Goal: Task Accomplishment & Management: Use online tool/utility

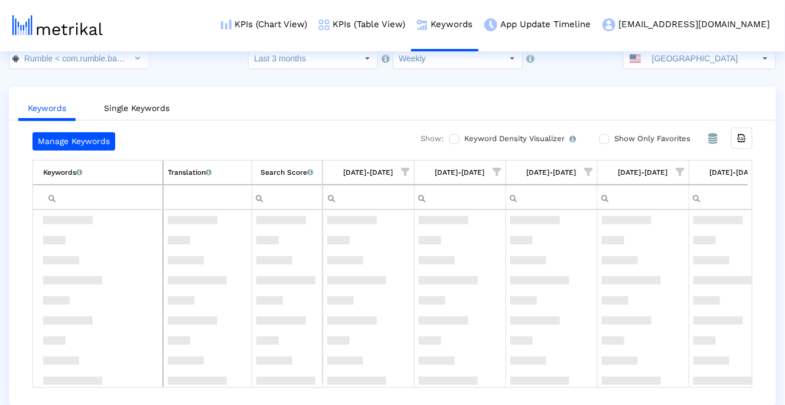
scroll to position [293, 0]
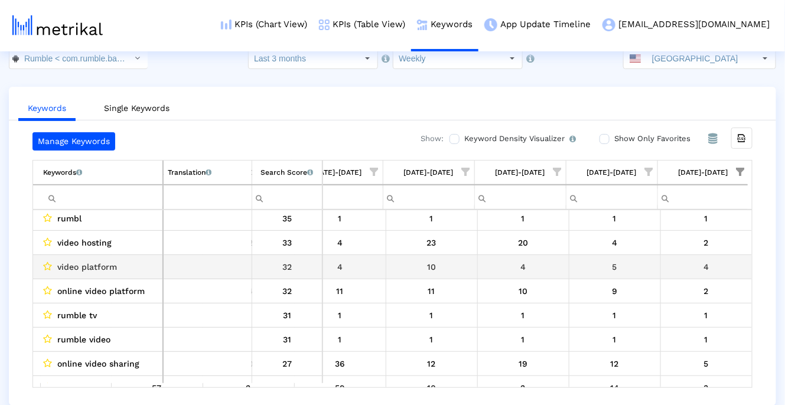
click at [434, 266] on div "10" at bounding box center [431, 266] width 83 height 15
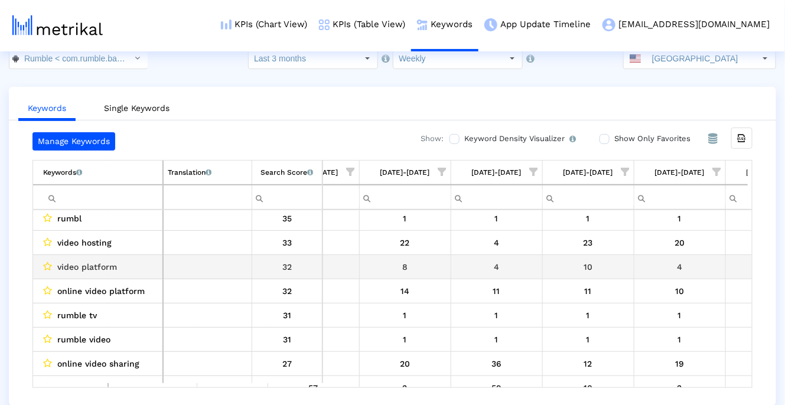
scroll to position [0, 0]
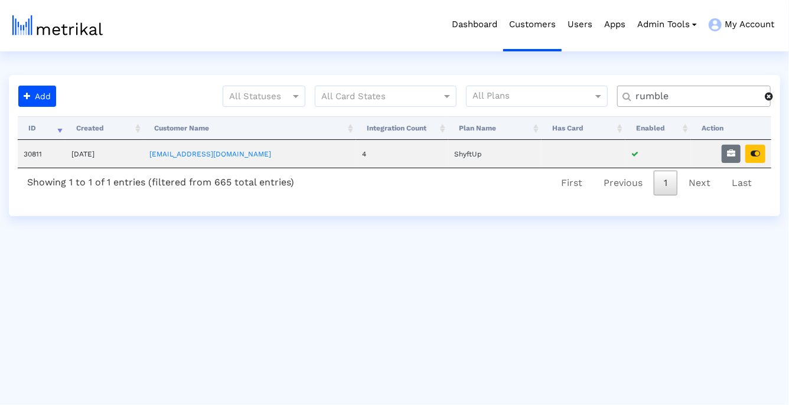
click at [670, 93] on input "rumble" at bounding box center [696, 96] width 138 height 12
type input "nurx"
click at [734, 156] on icon "button" at bounding box center [731, 153] width 8 height 8
select select "1: 1"
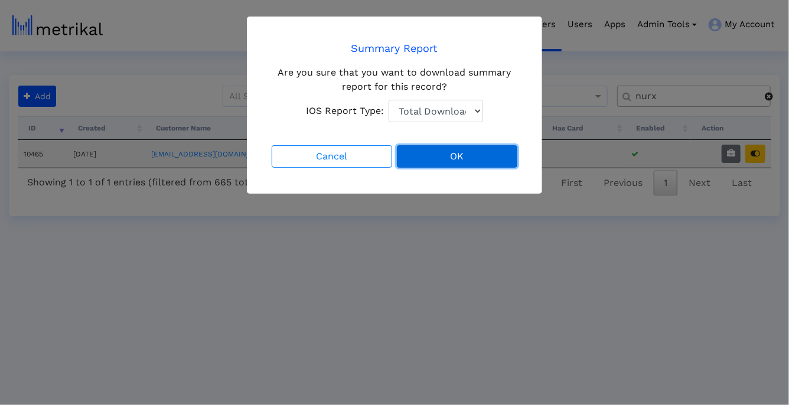
click at [466, 158] on button "OK" at bounding box center [457, 156] width 120 height 22
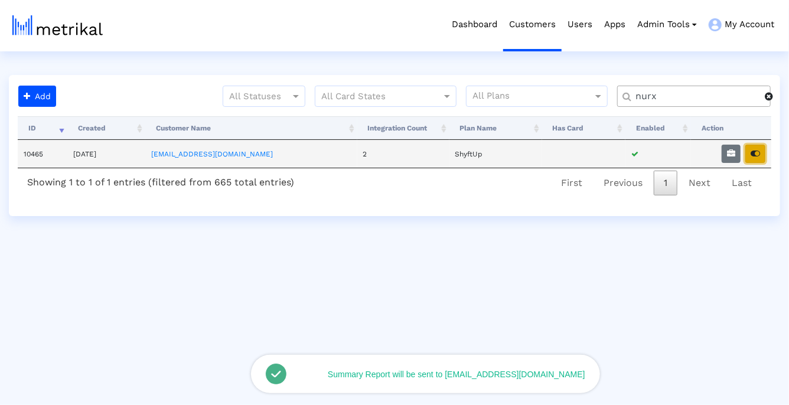
click at [754, 156] on icon "button" at bounding box center [754, 153] width 9 height 8
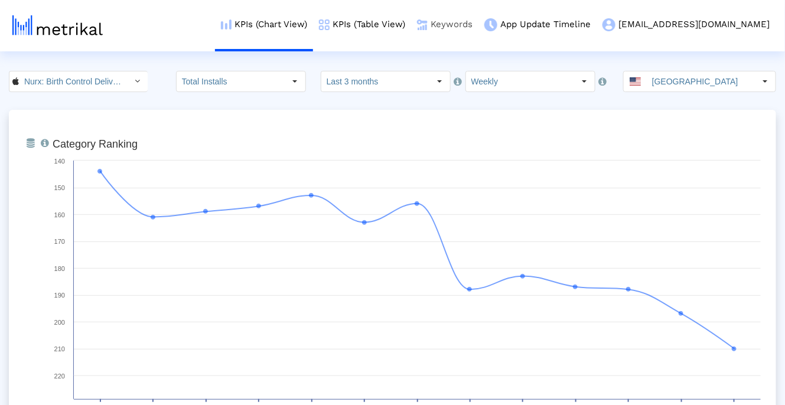
click at [478, 33] on link "Keywords" at bounding box center [444, 24] width 67 height 49
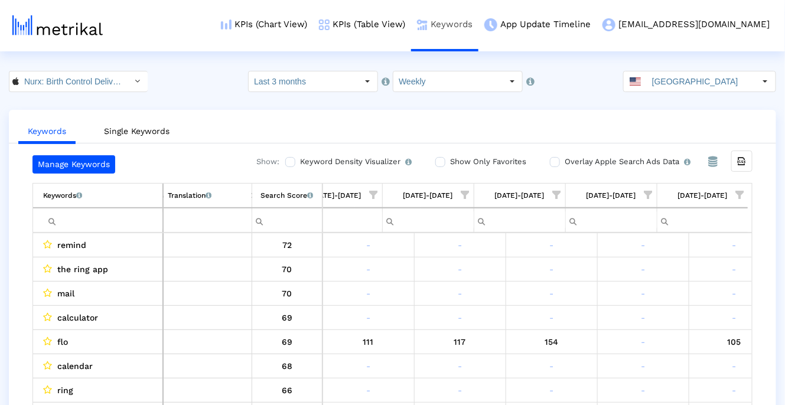
scroll to position [0, 764]
click at [561, 165] on label "Overlay Apple Search Ads Data Turn this on to view Apple Search Ads metrics (in…" at bounding box center [625, 161] width 129 height 13
click at [557, 165] on input "Overlay Apple Search Ads Data Turn this on to view Apple Search Ads metrics (in…" at bounding box center [554, 162] width 8 height 8
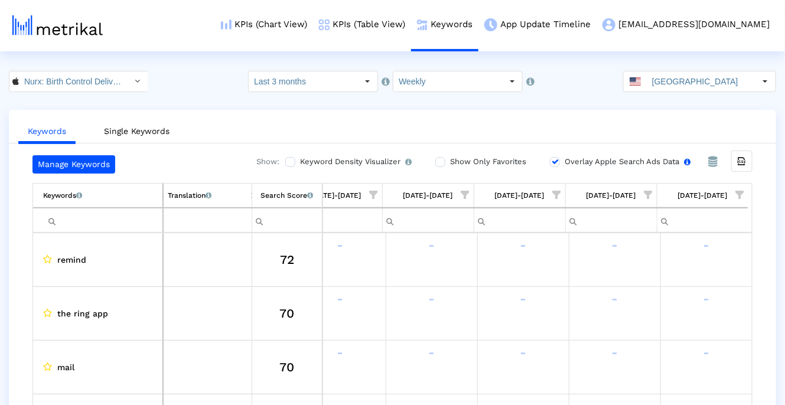
click at [561, 165] on label "Overlay Apple Search Ads Data Turn this on to view Apple Search Ads metrics (in…" at bounding box center [625, 161] width 129 height 13
click at [557, 165] on input "Overlay Apple Search Ads Data Turn this on to view Apple Search Ads metrics (in…" at bounding box center [554, 162] width 8 height 8
checkbox input "false"
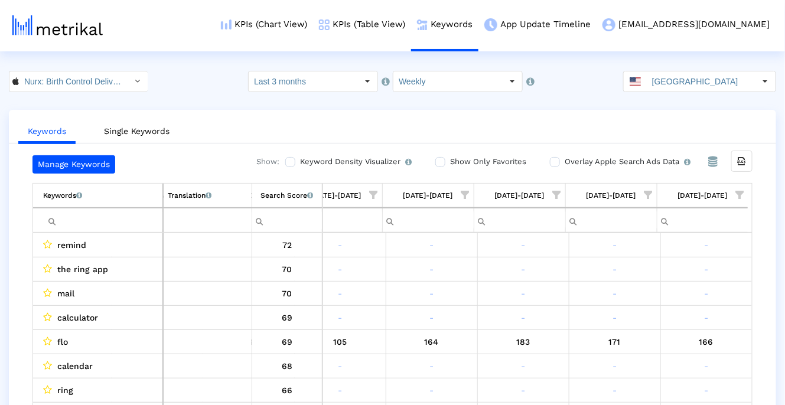
click at [461, 164] on label "Show Only Favorites" at bounding box center [486, 161] width 79 height 13
click at [443, 164] on input "Show Only Favorites" at bounding box center [439, 162] width 8 height 8
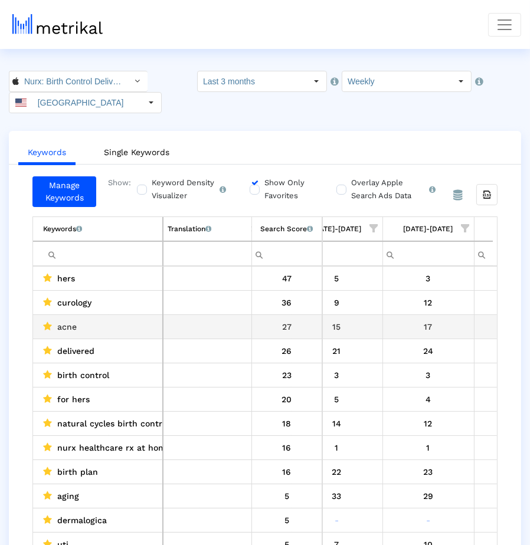
scroll to position [0, 1014]
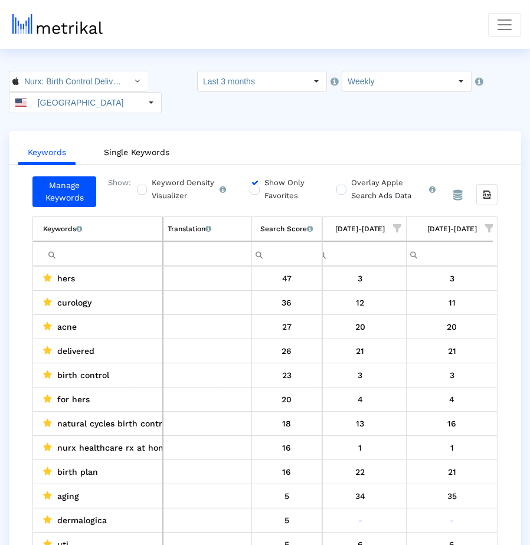
click at [264, 186] on label "Show Only Favorites" at bounding box center [288, 190] width 52 height 26
click at [257, 186] on input "Show Only Favorites" at bounding box center [254, 183] width 8 height 8
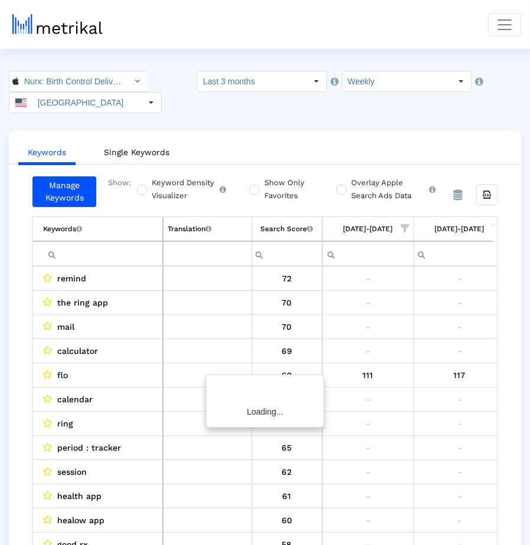
scroll to position [0, 1018]
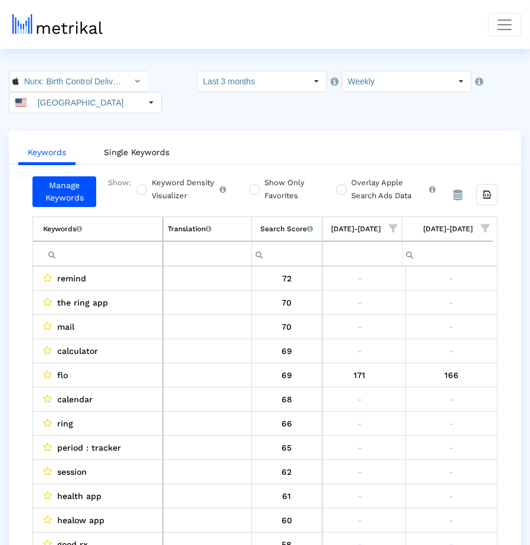
click at [483, 228] on span "Show filter options for column '08/10/25-08/16/25'" at bounding box center [485, 228] width 8 height 8
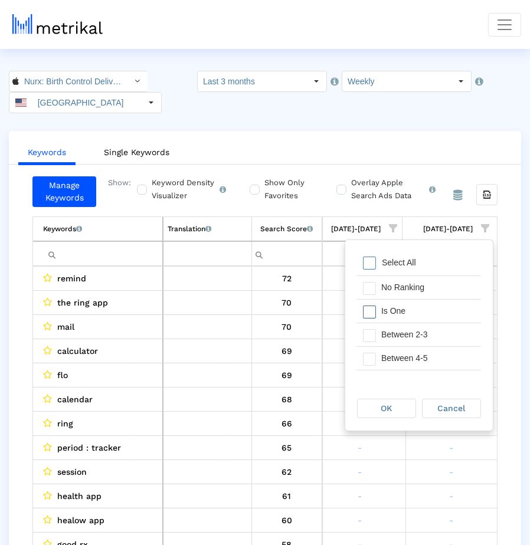
click at [424, 303] on div "Is One" at bounding box center [428, 311] width 106 height 23
click at [421, 330] on div "Between 2-3" at bounding box center [428, 334] width 106 height 23
click at [421, 365] on div "Between 4-5" at bounding box center [428, 358] width 106 height 23
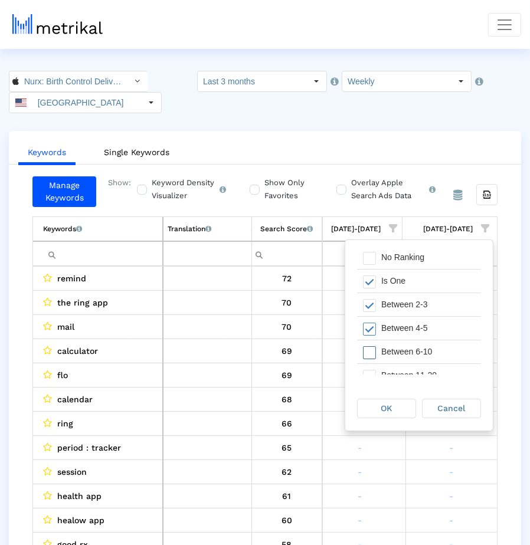
click at [420, 351] on div "Between 6-10" at bounding box center [428, 352] width 106 height 23
click at [400, 404] on div "OK" at bounding box center [387, 409] width 58 height 18
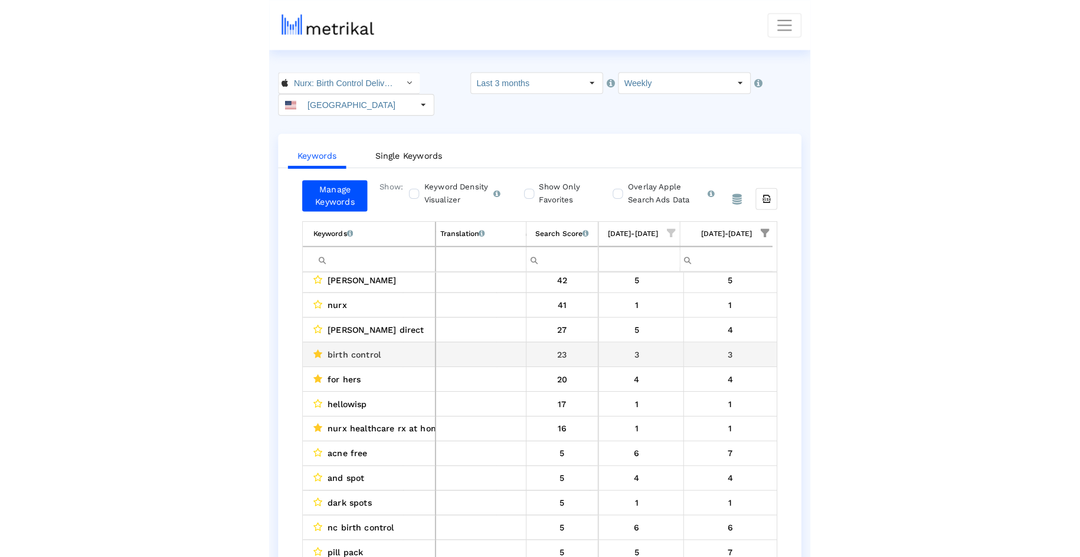
scroll to position [30, 0]
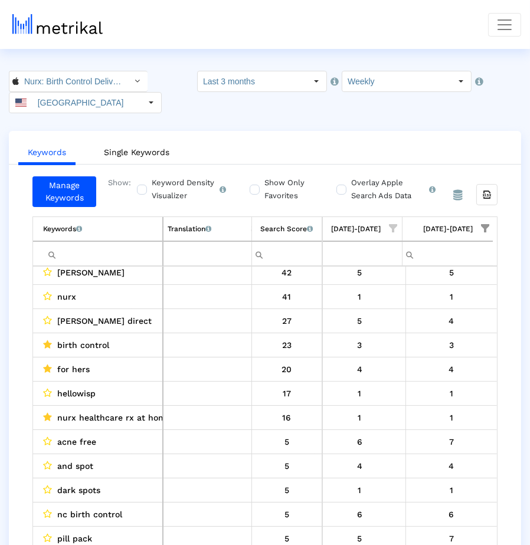
click at [71, 322] on span "planned parenthood direct" at bounding box center [104, 320] width 94 height 15
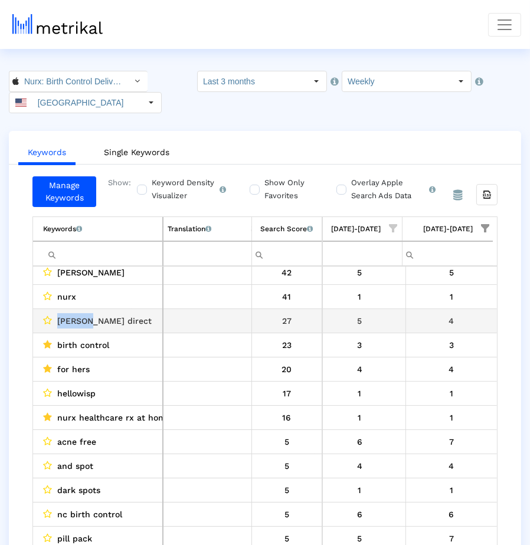
click at [71, 322] on span "planned parenthood direct" at bounding box center [104, 320] width 94 height 15
drag, startPoint x: 71, startPoint y: 322, endPoint x: 142, endPoint y: 317, distance: 71.0
click at [142, 317] on span "planned parenthood direct" at bounding box center [104, 320] width 94 height 15
copy span "planned parenthood direct"
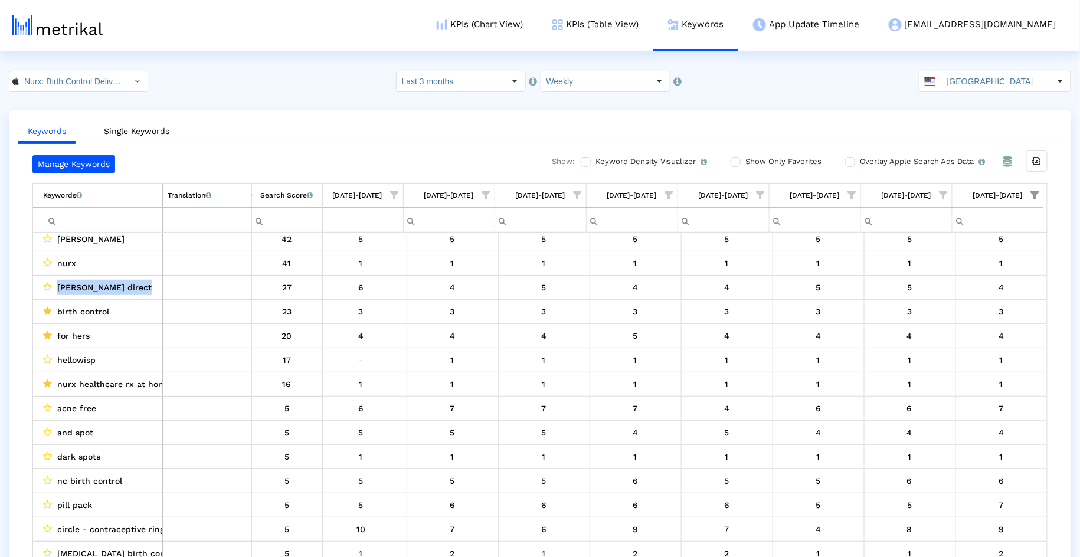
scroll to position [30, 467]
click at [123, 214] on input "Filter cell" at bounding box center [102, 220] width 119 height 19
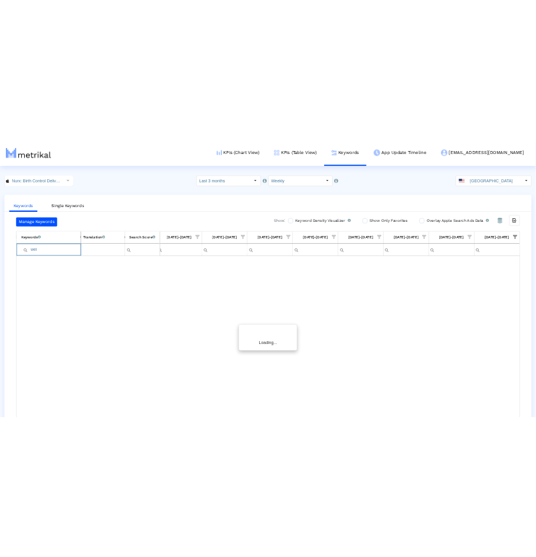
scroll to position [0, 463]
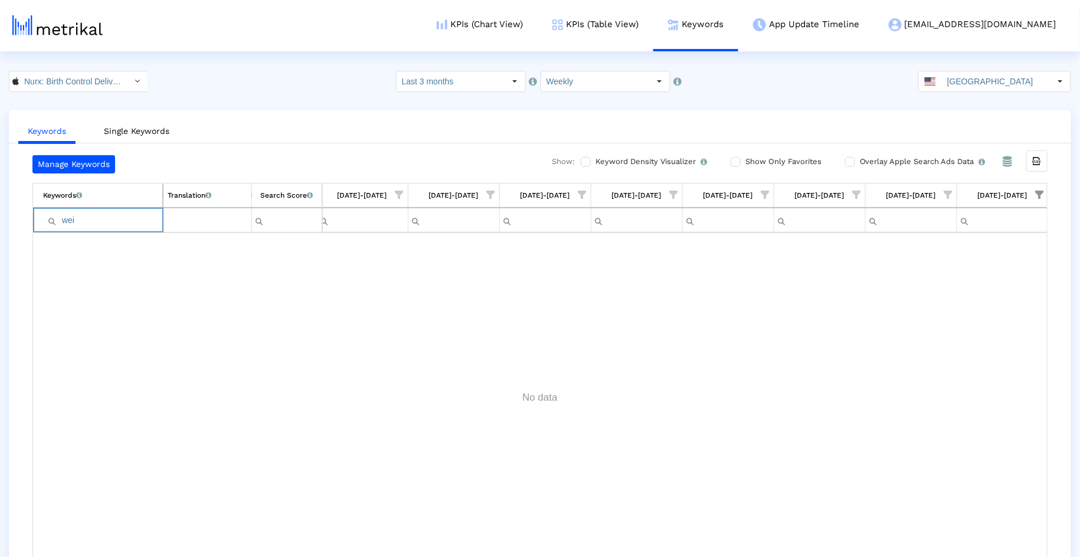
type input "wei"
click at [788, 191] on span "Show filter options for column '08/10/25-08/16/25'" at bounding box center [1040, 195] width 8 height 8
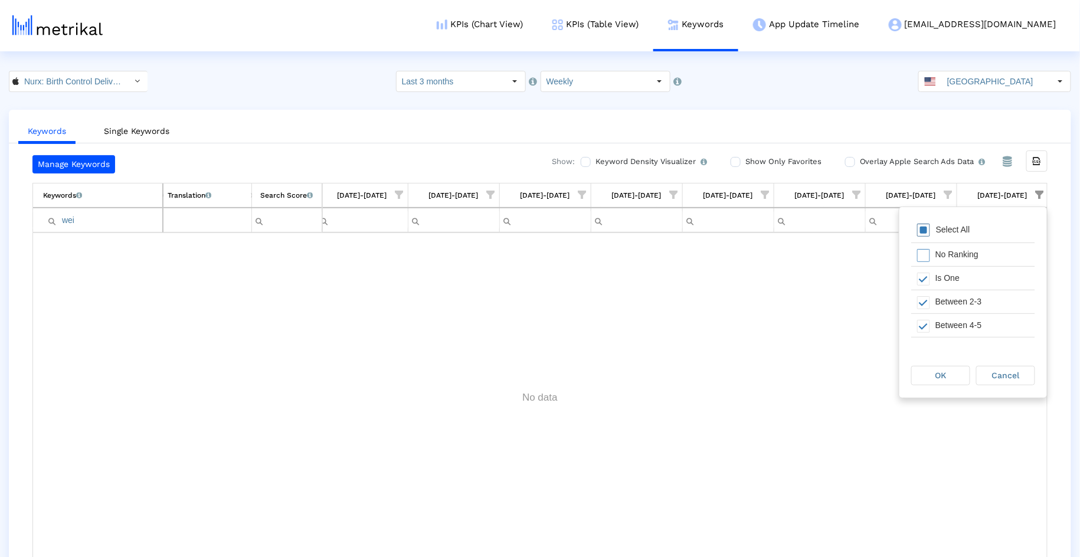
click at [788, 230] on div "Select All" at bounding box center [953, 230] width 46 height 10
click at [788, 379] on div "OK" at bounding box center [941, 376] width 58 height 18
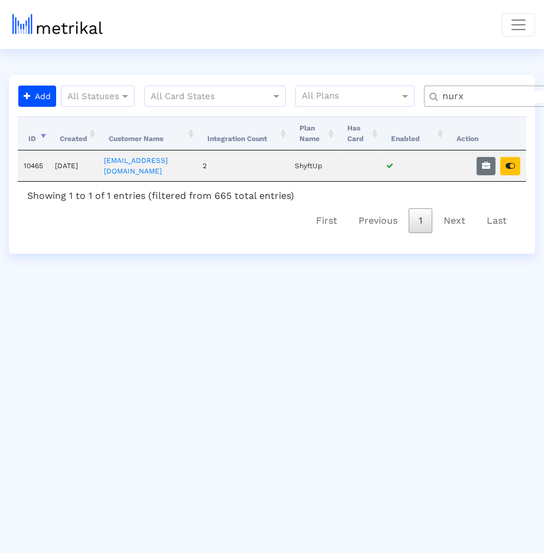
click at [483, 92] on input "nurx" at bounding box center [503, 96] width 138 height 12
type input "salams"
click at [483, 167] on icon "button" at bounding box center [486, 166] width 8 height 8
select select "1: 1"
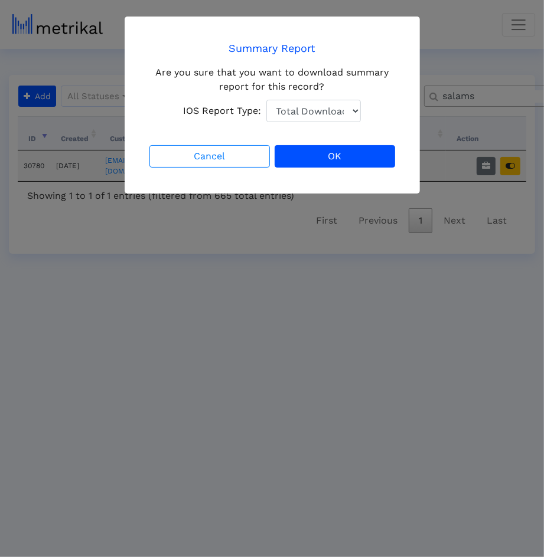
click at [346, 144] on div "Cancel OK" at bounding box center [272, 156] width 250 height 27
click at [346, 147] on button "OK" at bounding box center [334, 156] width 120 height 22
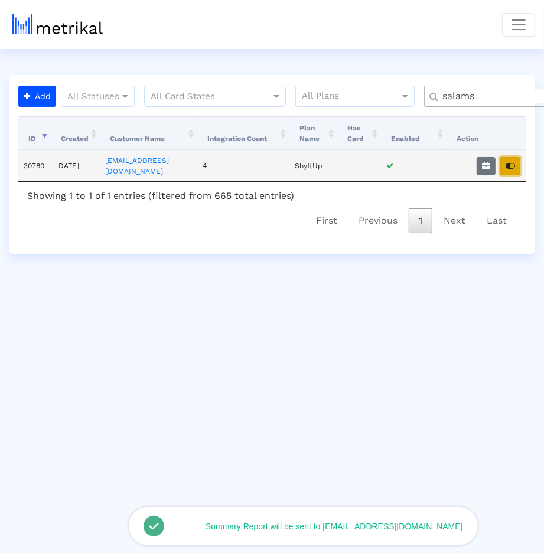
click at [511, 163] on icon "button" at bounding box center [509, 166] width 9 height 8
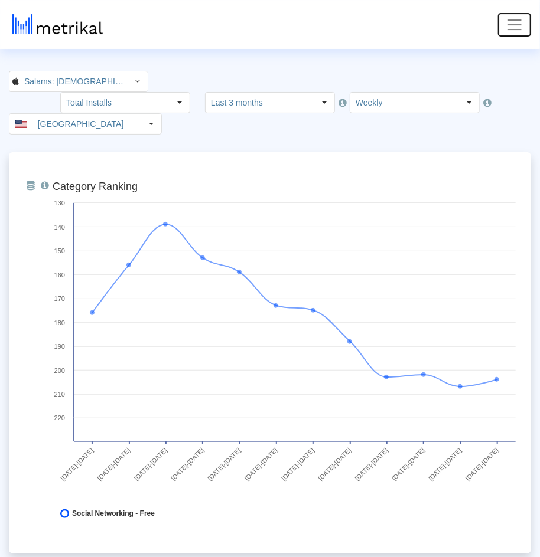
click at [519, 28] on span "Toggle navigation" at bounding box center [514, 25] width 18 height 18
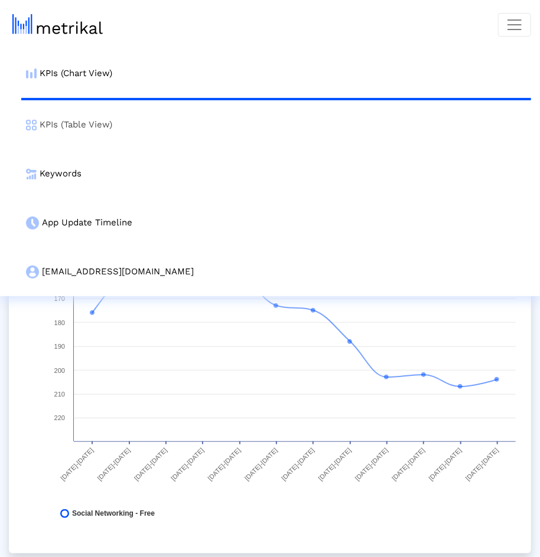
click at [293, 135] on link "KPIs (Table View)" at bounding box center [275, 124] width 509 height 49
